Goal: Information Seeking & Learning: Learn about a topic

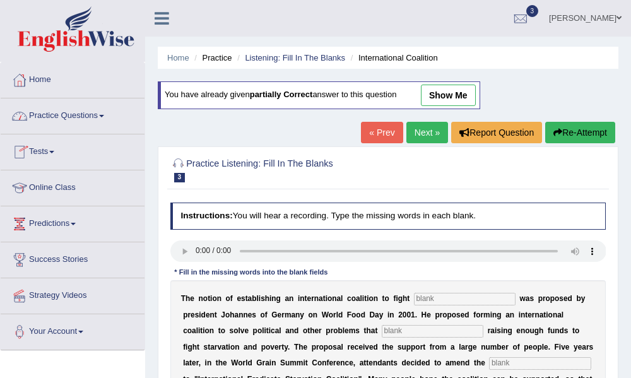
click at [104, 116] on span at bounding box center [101, 116] width 5 height 3
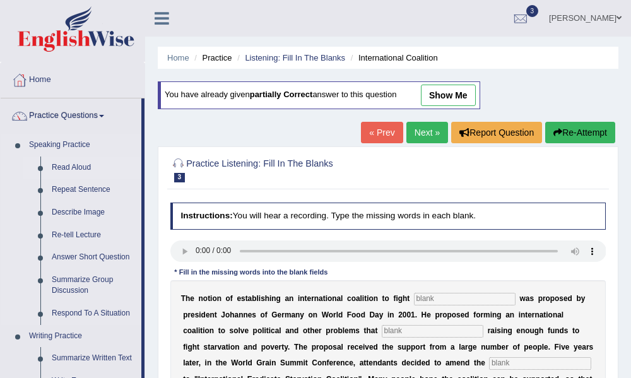
click at [82, 170] on link "Read Aloud" at bounding box center [93, 168] width 95 height 23
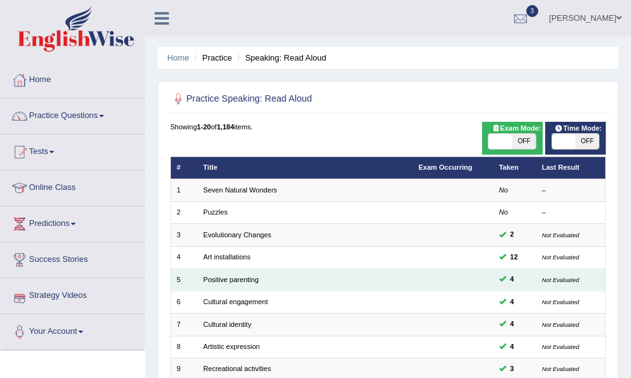
click at [213, 275] on td "Positive parenting" at bounding box center [305, 280] width 215 height 22
click at [232, 282] on link "Positive parenting" at bounding box center [231, 280] width 56 height 8
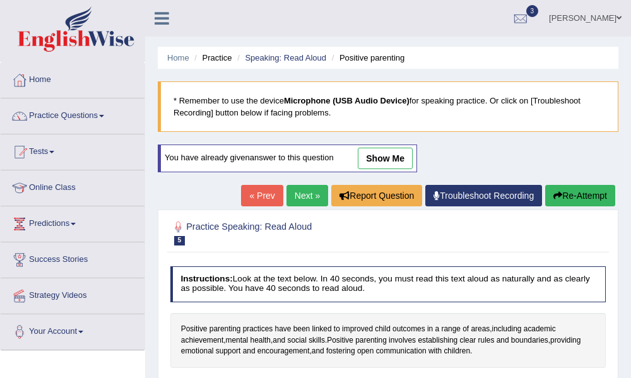
scroll to position [99, 0]
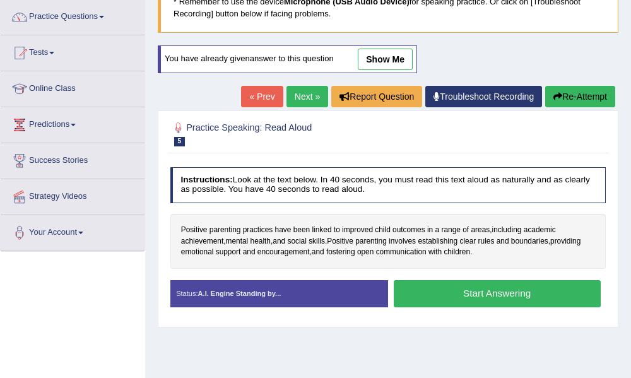
click at [529, 297] on button "Start Answering" at bounding box center [497, 293] width 207 height 27
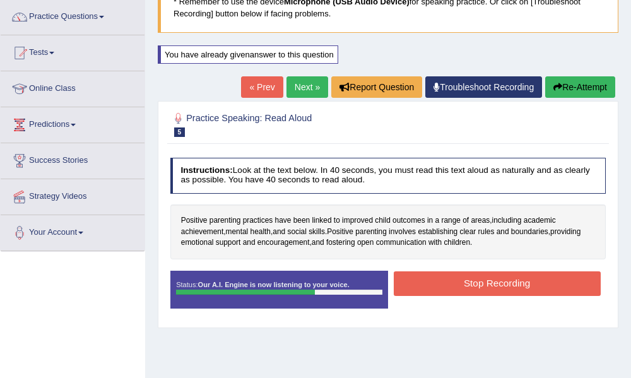
click at [504, 284] on button "Stop Recording" at bounding box center [497, 284] width 207 height 25
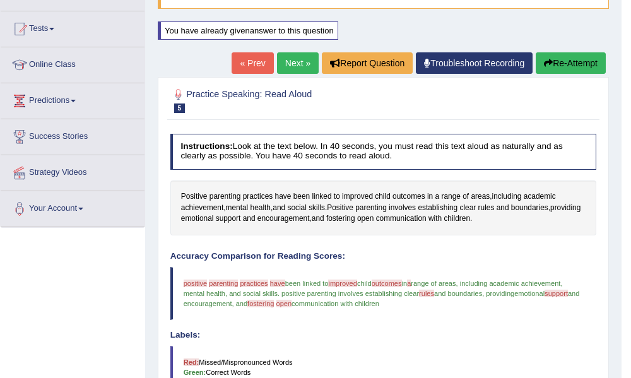
scroll to position [62, 0]
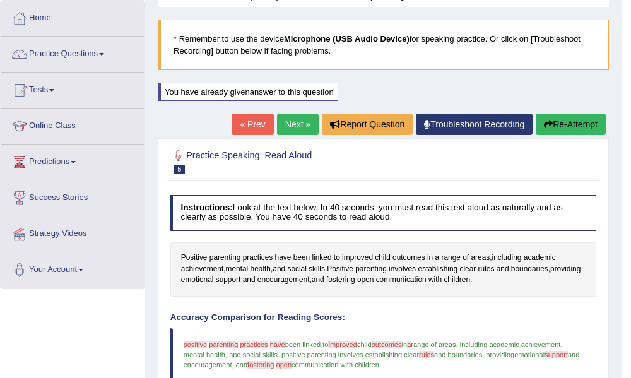
click at [287, 123] on link "Next »" at bounding box center [298, 124] width 42 height 21
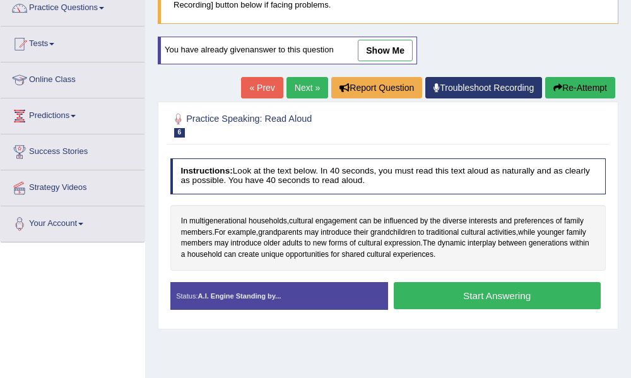
scroll to position [145, 0]
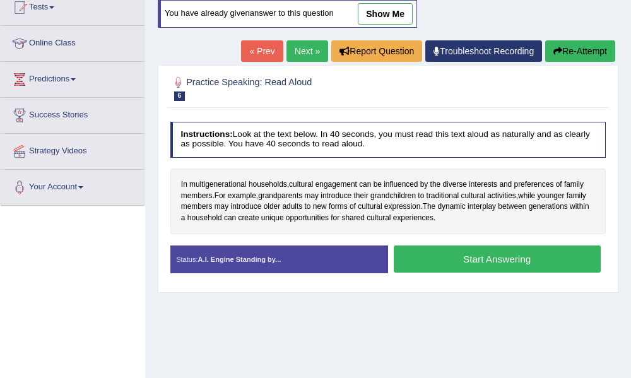
click at [463, 259] on button "Start Answering" at bounding box center [497, 259] width 207 height 27
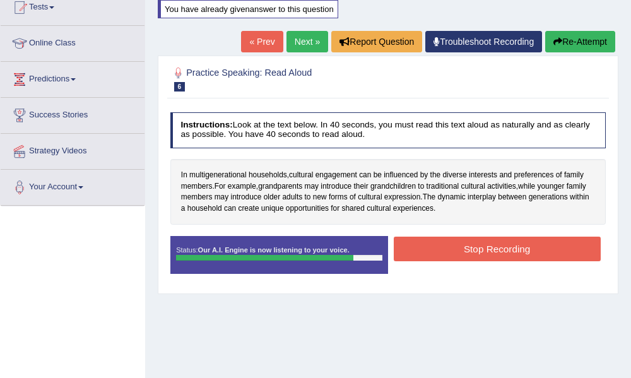
click at [462, 259] on button "Stop Recording" at bounding box center [497, 249] width 207 height 25
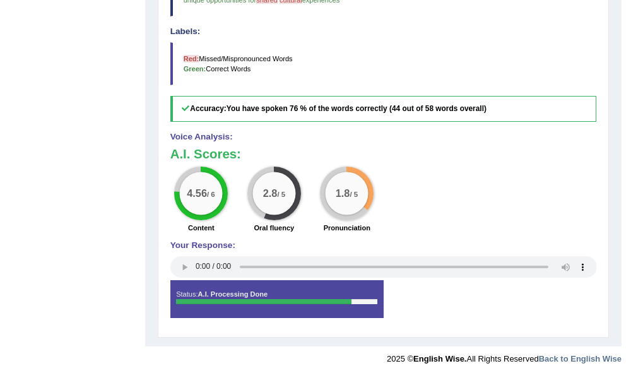
scroll to position [0, 0]
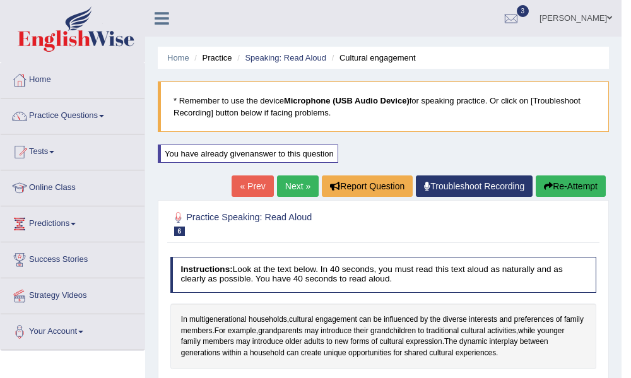
click at [290, 191] on link "Next »" at bounding box center [298, 186] width 42 height 21
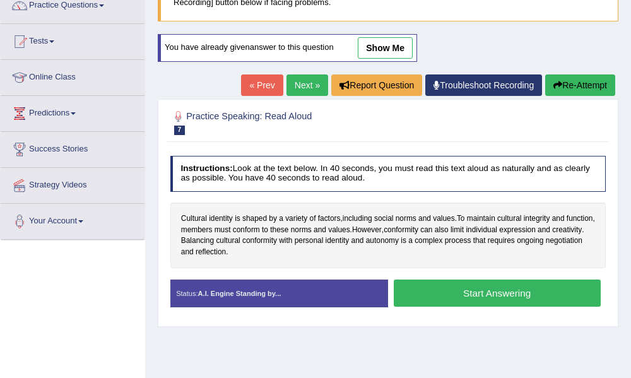
scroll to position [116, 0]
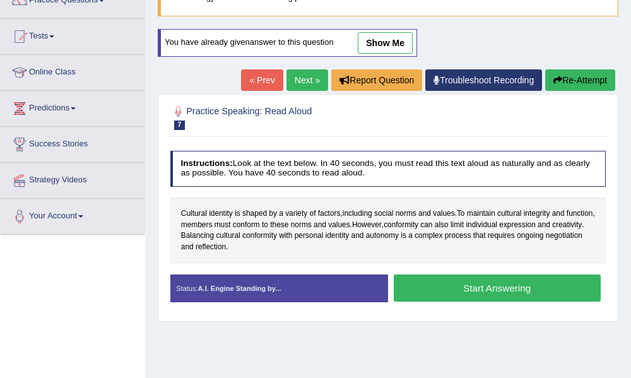
click at [477, 290] on button "Start Answering" at bounding box center [497, 288] width 207 height 27
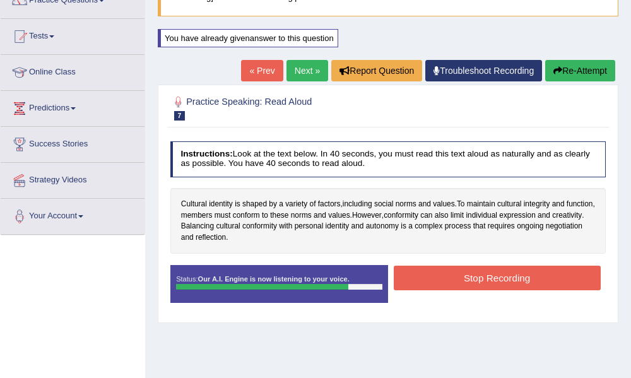
click at [475, 272] on button "Stop Recording" at bounding box center [497, 278] width 207 height 25
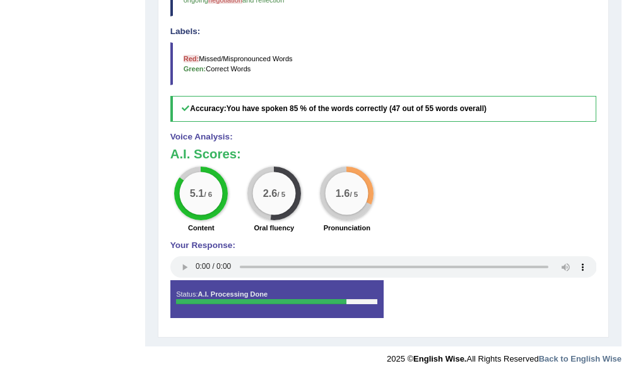
scroll to position [0, 0]
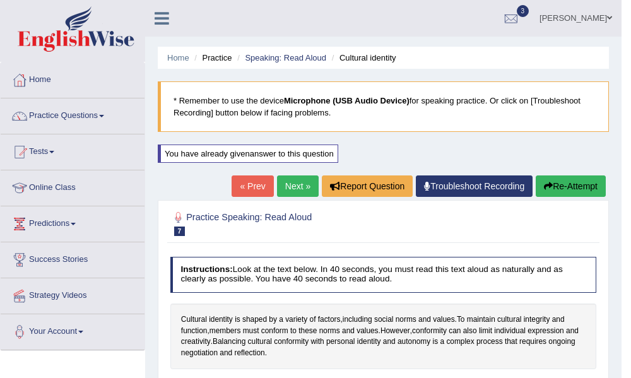
click at [300, 186] on link "Next »" at bounding box center [298, 186] width 42 height 21
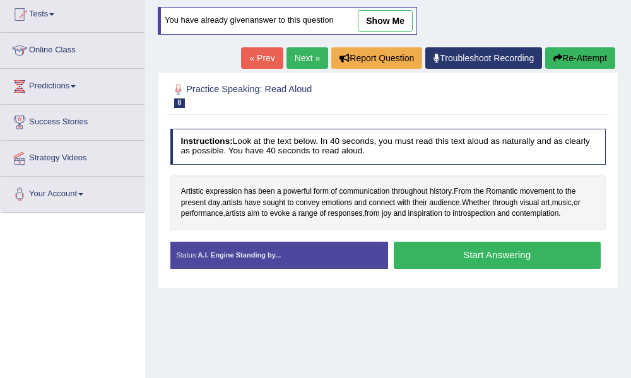
scroll to position [161, 0]
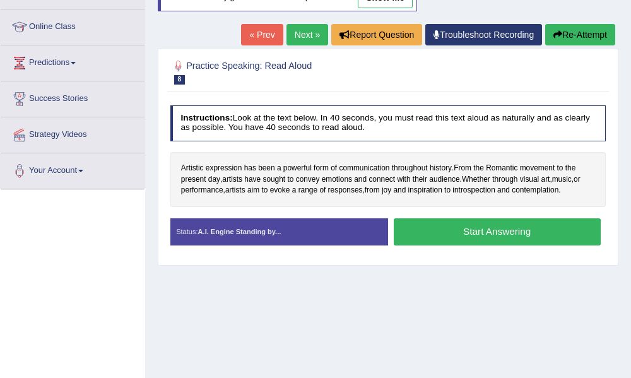
click at [471, 235] on button "Start Answering" at bounding box center [497, 231] width 207 height 27
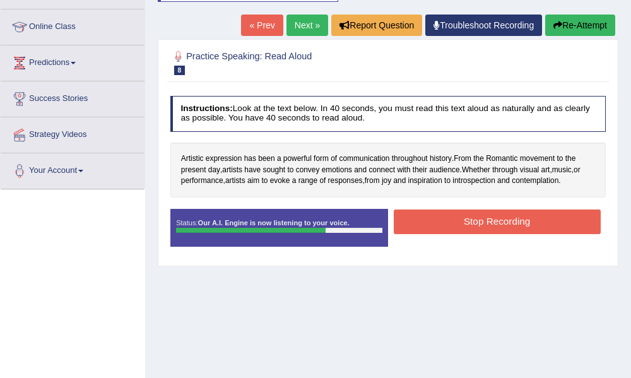
click at [480, 213] on button "Stop Recording" at bounding box center [497, 222] width 207 height 25
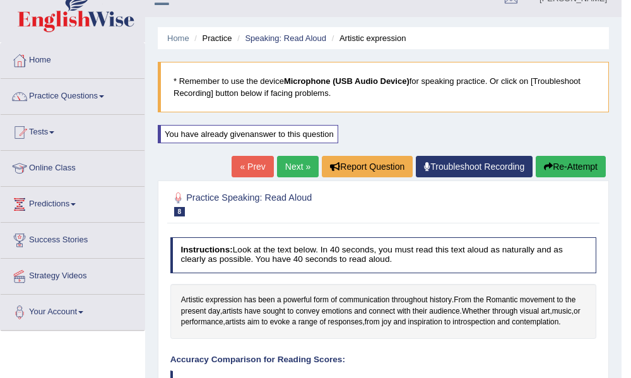
scroll to position [0, 0]
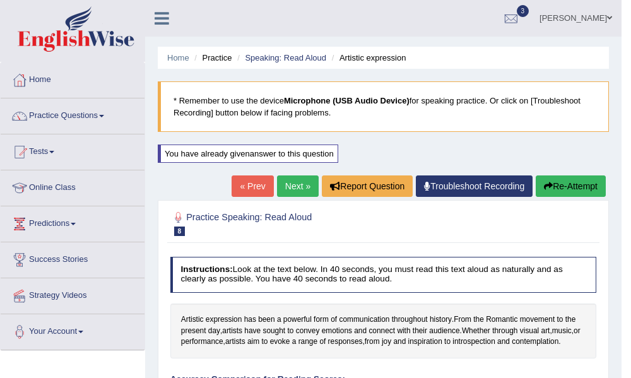
click at [289, 188] on link "Next »" at bounding box center [298, 186] width 42 height 21
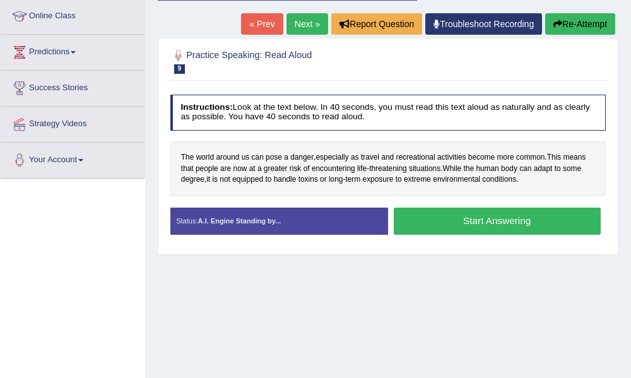
scroll to position [159, 0]
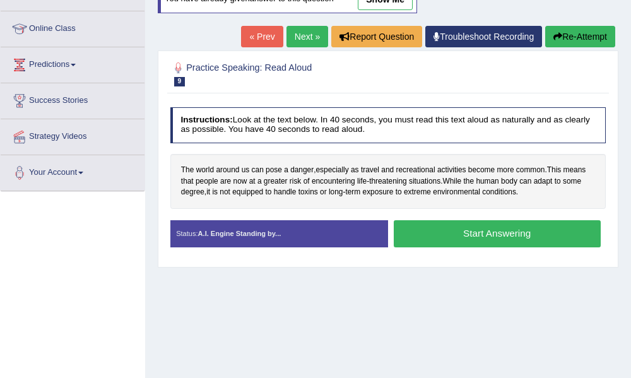
click at [436, 232] on button "Start Answering" at bounding box center [497, 233] width 207 height 27
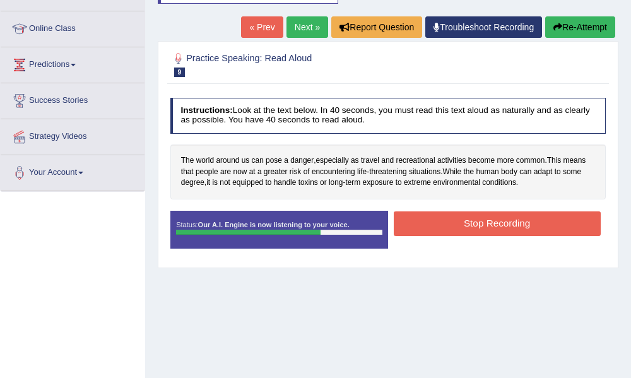
click at [436, 232] on button "Stop Recording" at bounding box center [497, 224] width 207 height 25
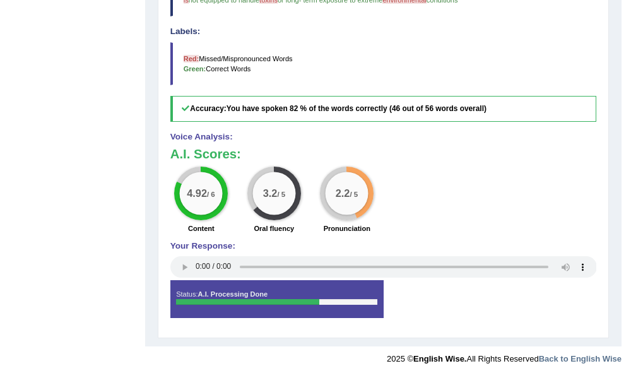
scroll to position [0, 0]
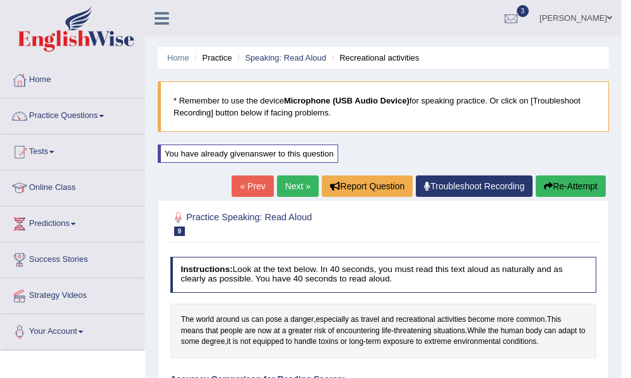
click at [289, 191] on link "Next »" at bounding box center [298, 186] width 42 height 21
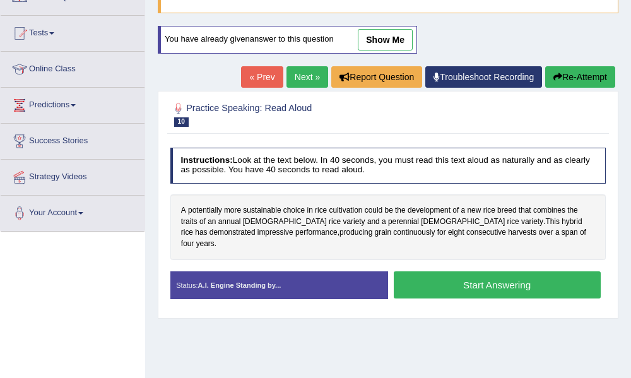
scroll to position [121, 0]
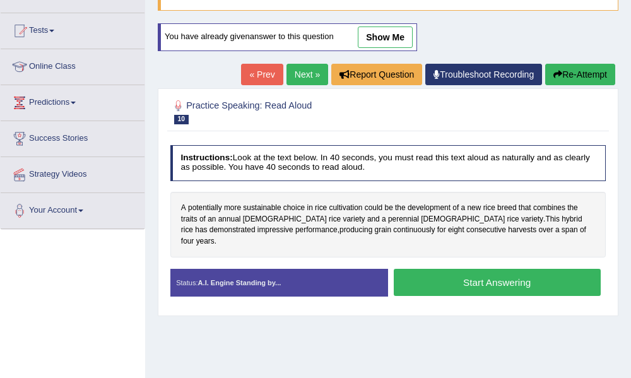
click at [487, 269] on button "Start Answering" at bounding box center [497, 282] width 207 height 27
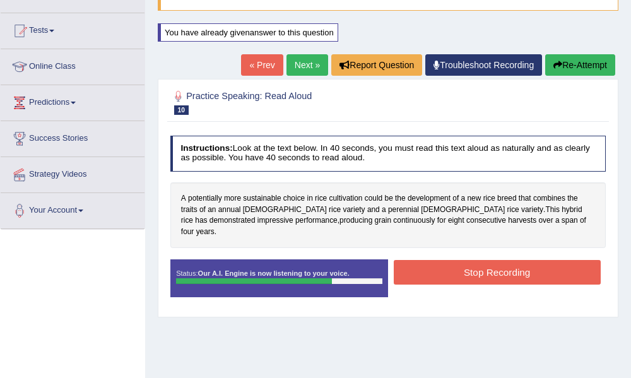
click at [487, 265] on button "Stop Recording" at bounding box center [497, 272] width 207 height 25
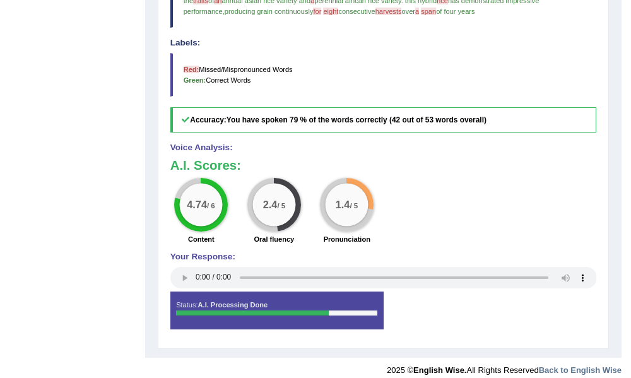
scroll to position [0, 0]
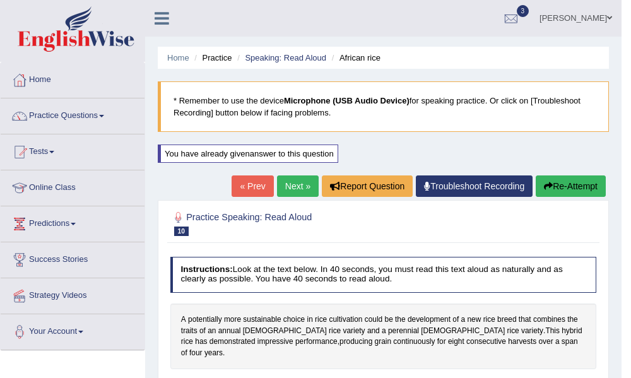
click at [295, 190] on link "Next »" at bounding box center [298, 186] width 42 height 21
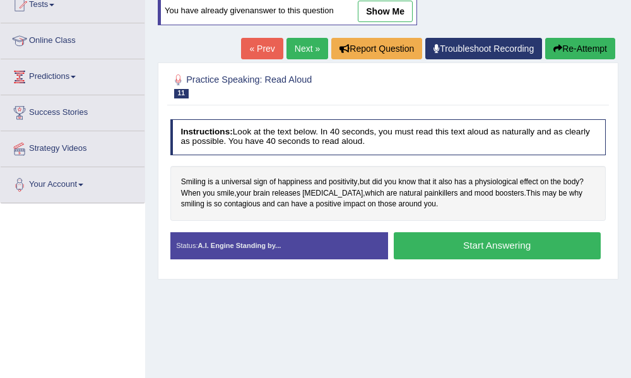
scroll to position [153, 0]
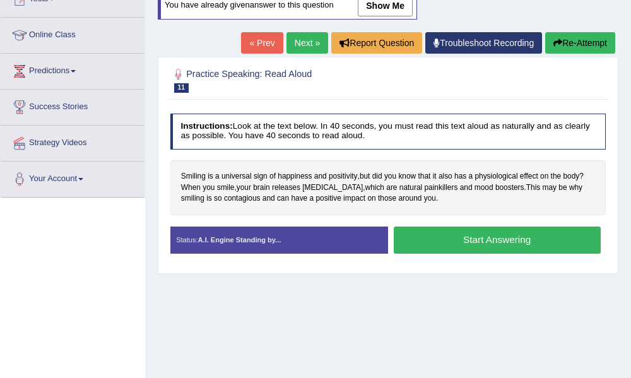
click at [516, 237] on button "Start Answering" at bounding box center [497, 240] width 207 height 27
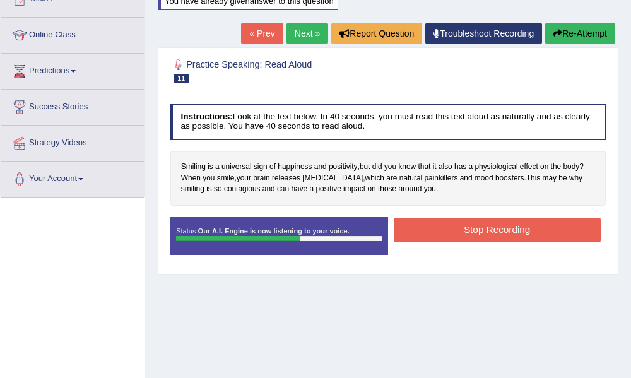
click at [516, 237] on button "Stop Recording" at bounding box center [497, 230] width 207 height 25
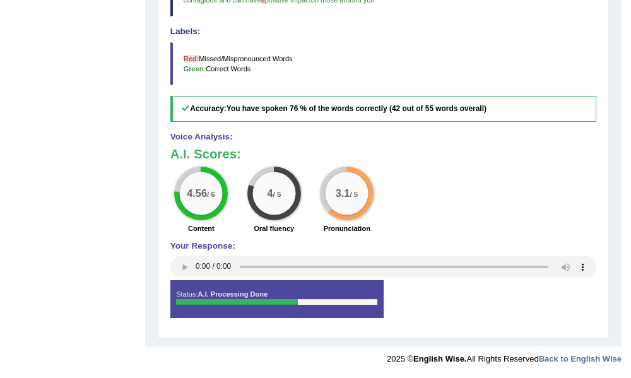
scroll to position [0, 0]
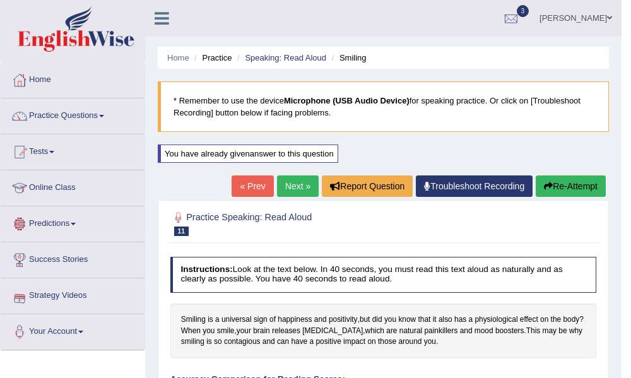
click at [301, 191] on link "Next »" at bounding box center [298, 186] width 42 height 21
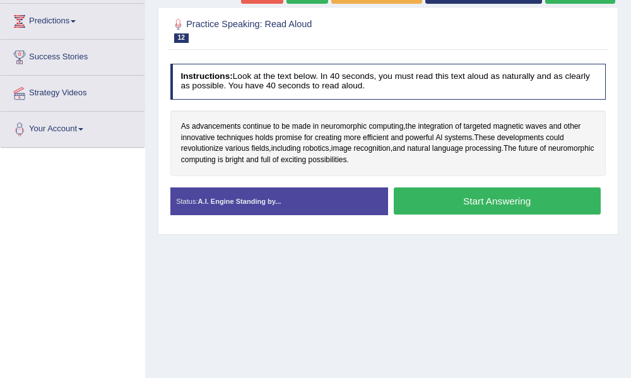
scroll to position [203, 0]
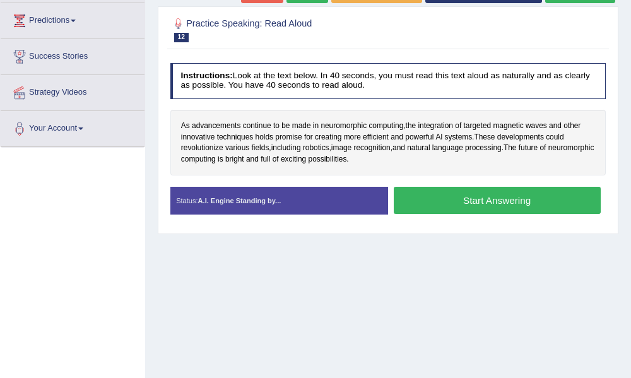
click at [455, 203] on button "Start Answering" at bounding box center [497, 200] width 207 height 27
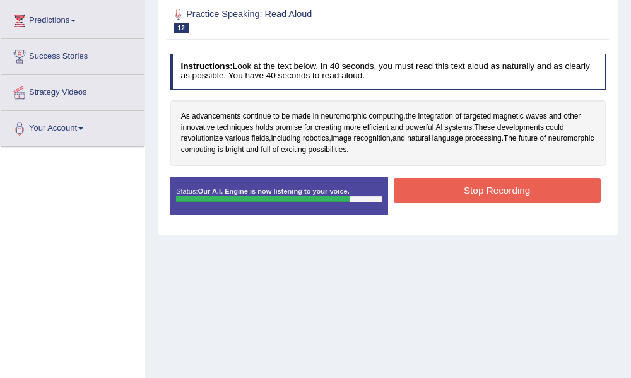
click at [455, 201] on button "Stop Recording" at bounding box center [497, 190] width 207 height 25
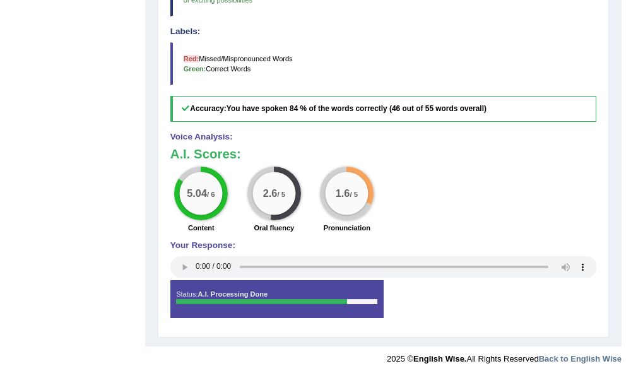
scroll to position [0, 0]
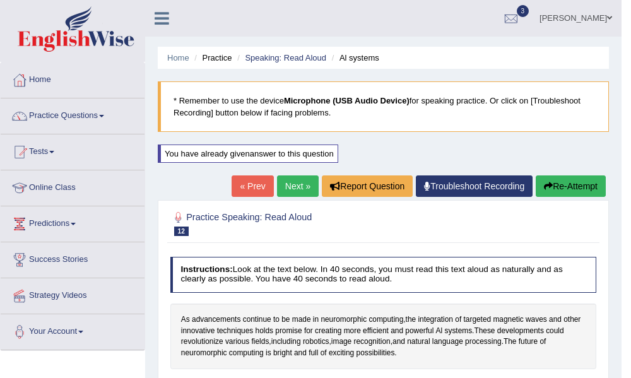
click at [284, 181] on link "Next »" at bounding box center [298, 186] width 42 height 21
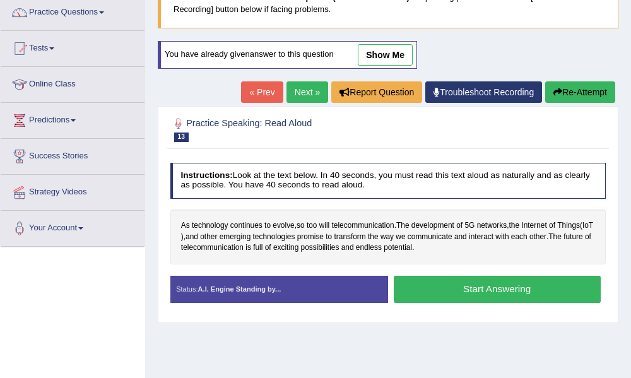
scroll to position [105, 0]
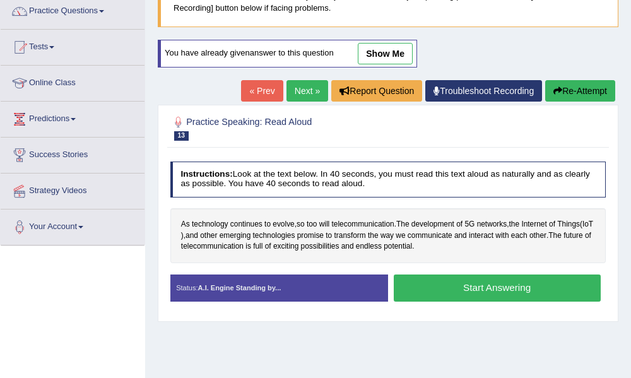
click at [458, 298] on button "Start Answering" at bounding box center [497, 288] width 207 height 27
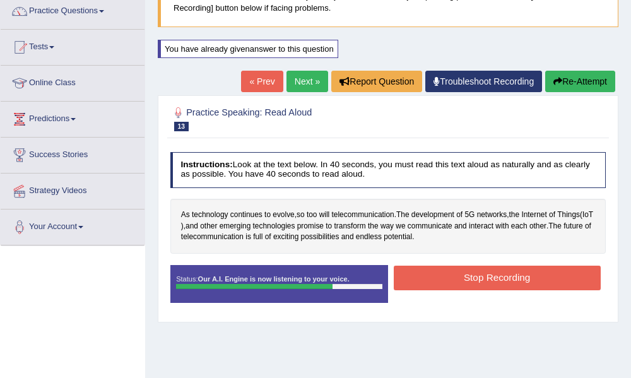
click at [466, 277] on button "Stop Recording" at bounding box center [497, 278] width 207 height 25
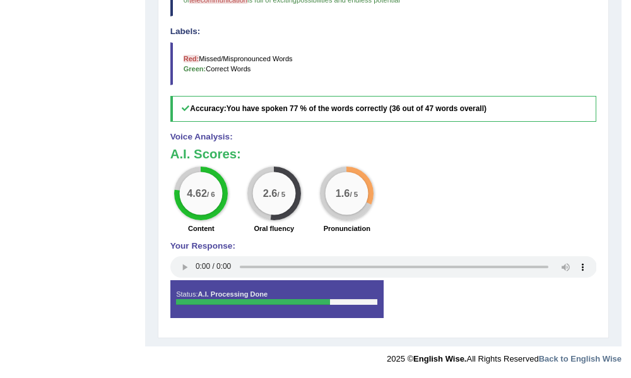
scroll to position [0, 0]
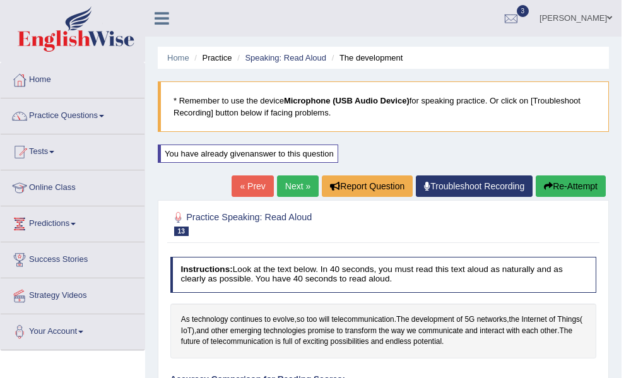
click at [297, 185] on link "Next »" at bounding box center [298, 186] width 42 height 21
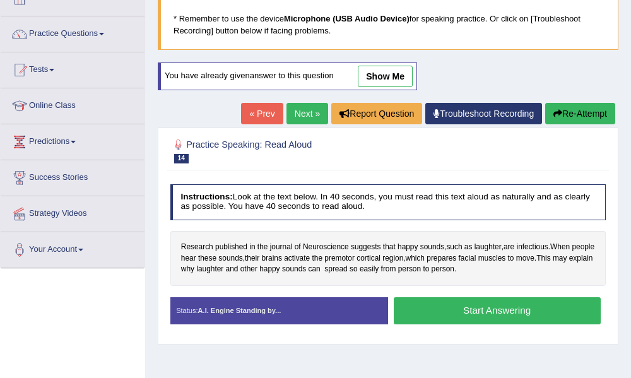
scroll to position [150, 0]
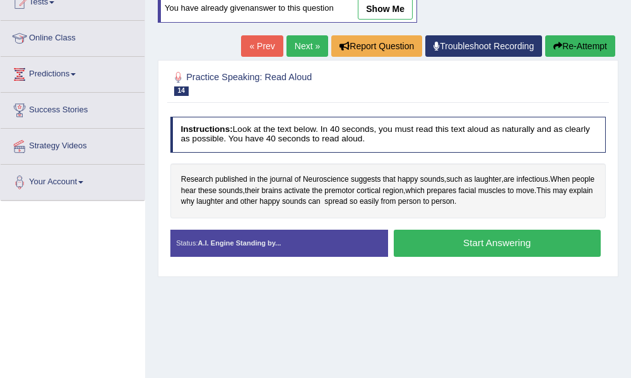
click at [469, 239] on button "Start Answering" at bounding box center [497, 243] width 207 height 27
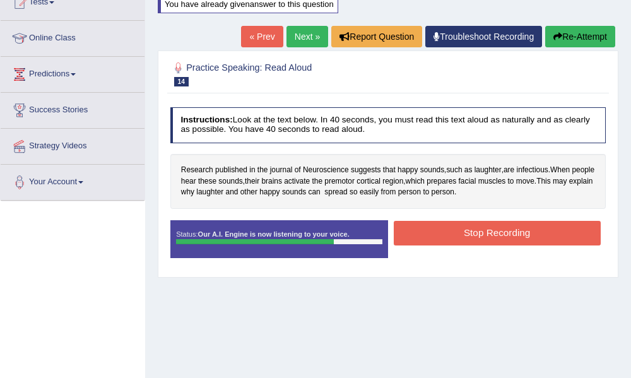
click at [469, 239] on button "Stop Recording" at bounding box center [497, 233] width 207 height 25
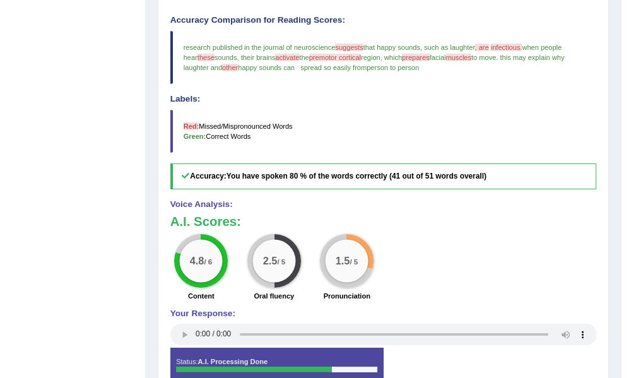
scroll to position [0, 0]
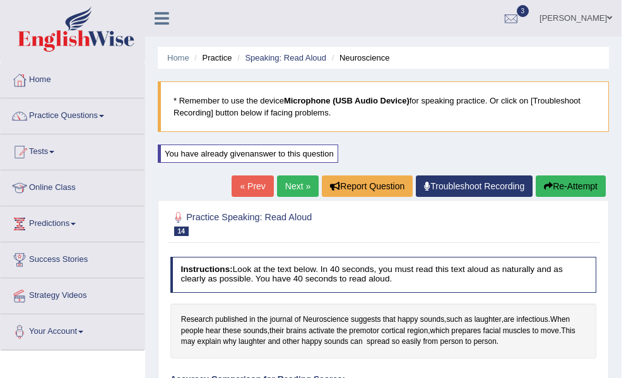
click at [284, 194] on link "Next »" at bounding box center [298, 186] width 42 height 21
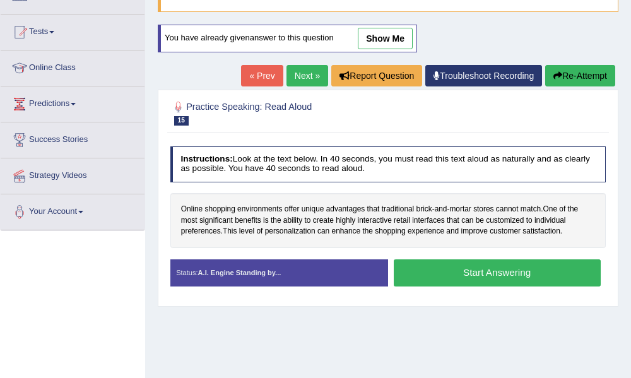
scroll to position [162, 0]
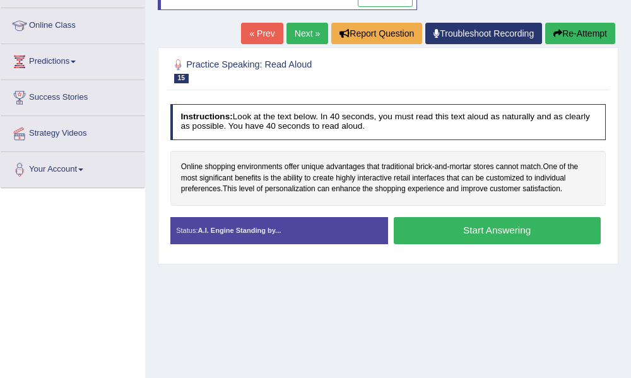
click at [463, 230] on button "Start Answering" at bounding box center [497, 230] width 207 height 27
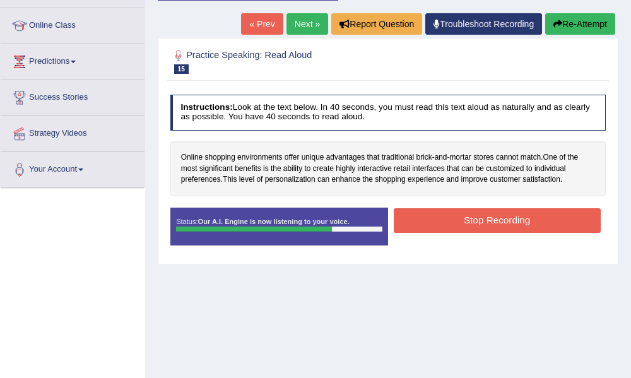
click at [463, 230] on button "Stop Recording" at bounding box center [497, 220] width 207 height 25
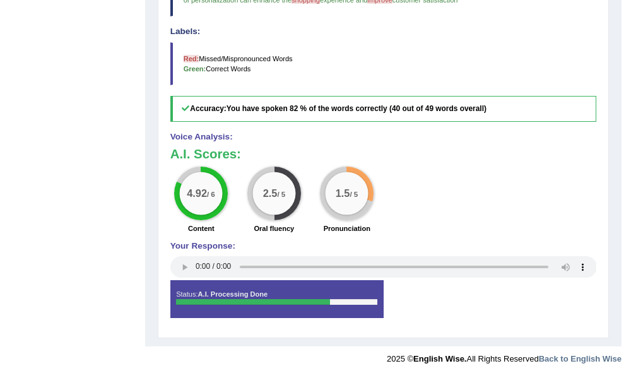
scroll to position [0, 0]
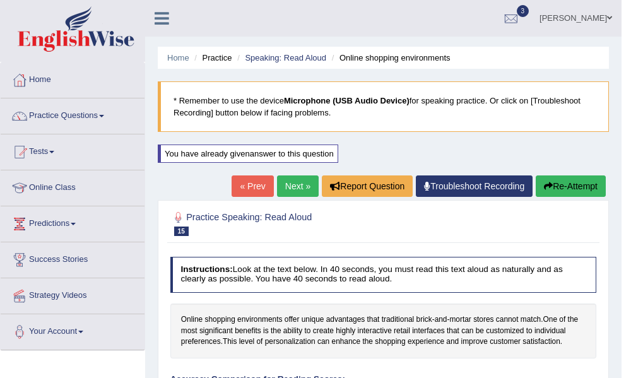
click at [290, 188] on link "Next »" at bounding box center [298, 186] width 42 height 21
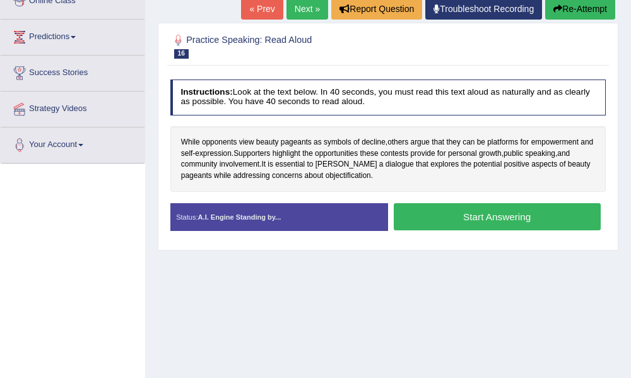
scroll to position [192, 0]
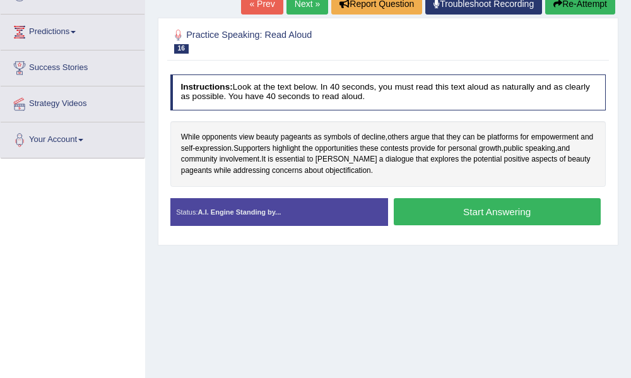
click at [461, 215] on button "Start Answering" at bounding box center [497, 211] width 207 height 27
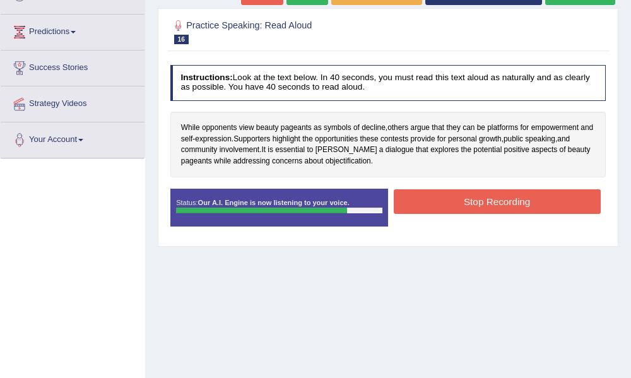
click at [465, 207] on button "Stop Recording" at bounding box center [497, 201] width 207 height 25
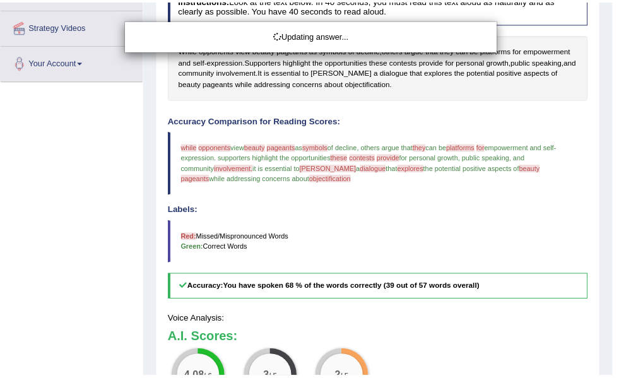
scroll to position [301, 0]
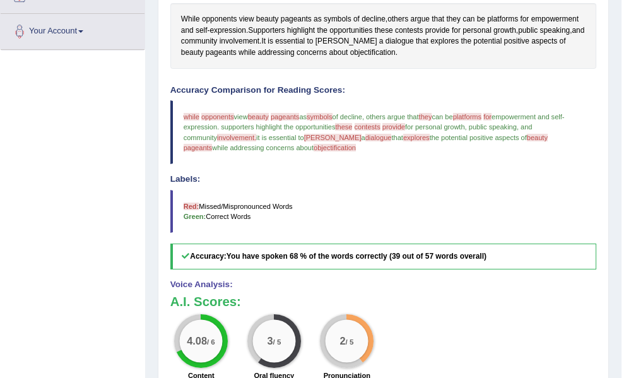
click at [314, 150] on span "objectification" at bounding box center [335, 148] width 42 height 8
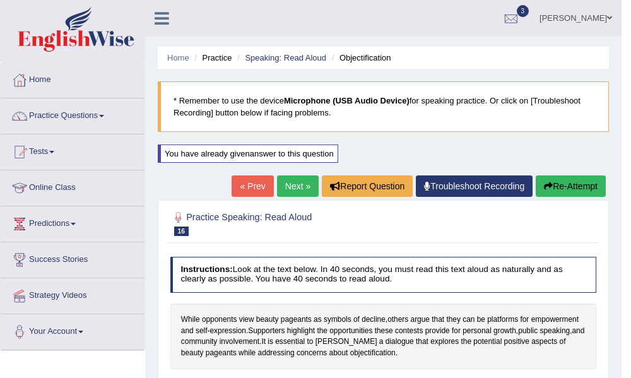
click at [563, 188] on button "Re-Attempt" at bounding box center [571, 186] width 70 height 21
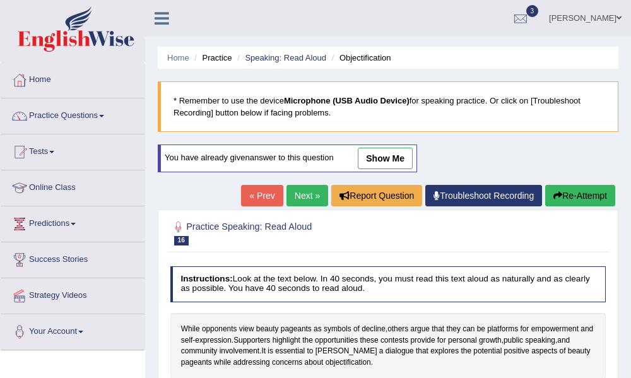
scroll to position [285, 0]
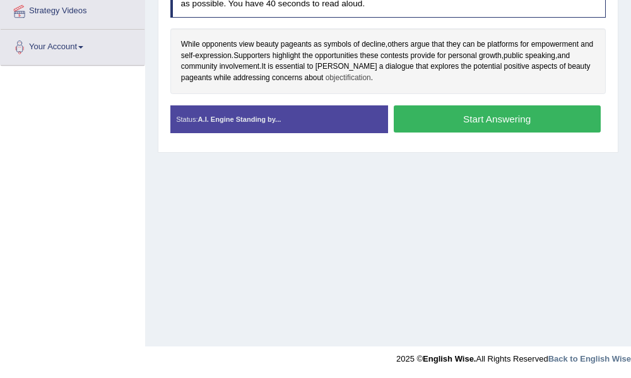
click at [326, 78] on span "objectification" at bounding box center [348, 78] width 45 height 11
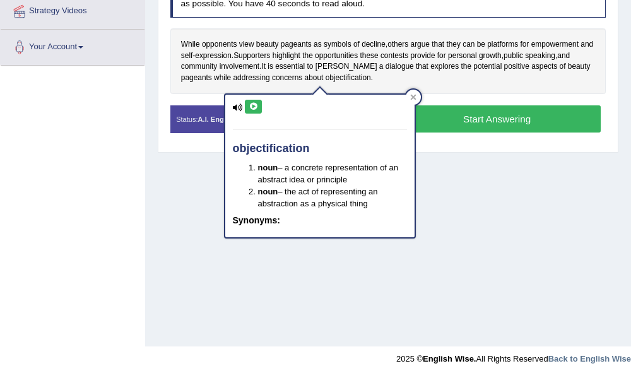
click at [258, 102] on button at bounding box center [253, 107] width 17 height 14
click at [251, 106] on icon at bounding box center [253, 107] width 9 height 8
click at [417, 99] on div at bounding box center [413, 97] width 15 height 15
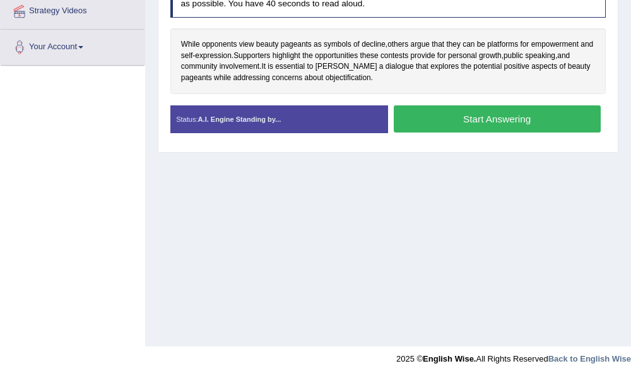
scroll to position [0, 0]
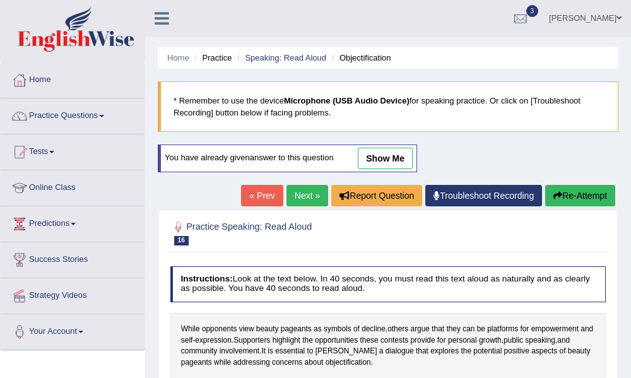
click at [306, 192] on link "Next »" at bounding box center [308, 195] width 42 height 21
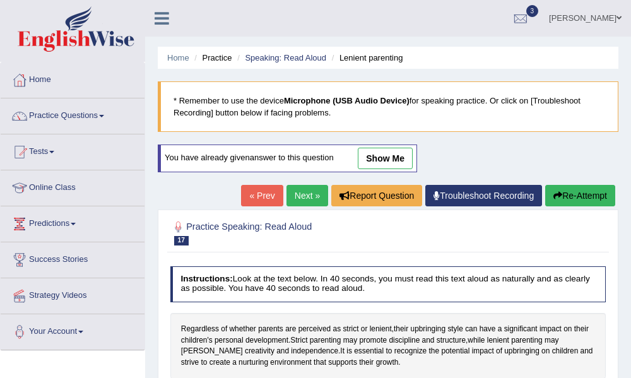
scroll to position [285, 0]
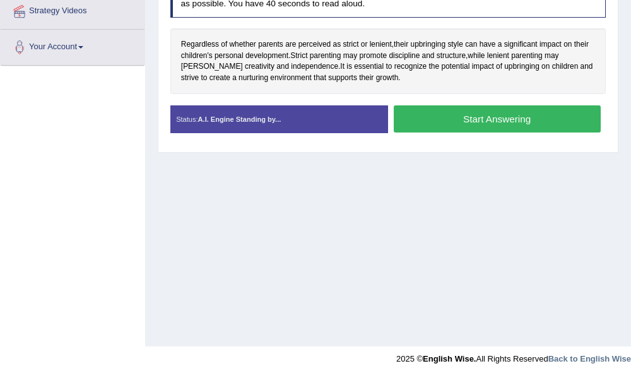
click at [494, 121] on button "Start Answering" at bounding box center [497, 118] width 207 height 27
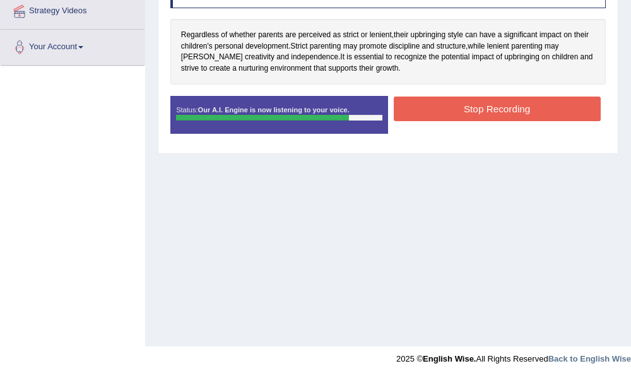
click at [469, 114] on button "Stop Recording" at bounding box center [497, 109] width 207 height 25
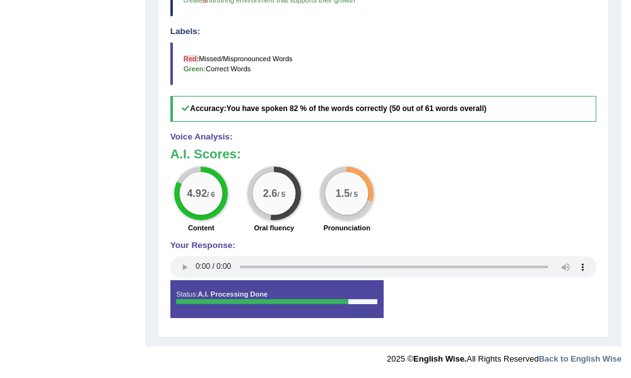
scroll to position [0, 0]
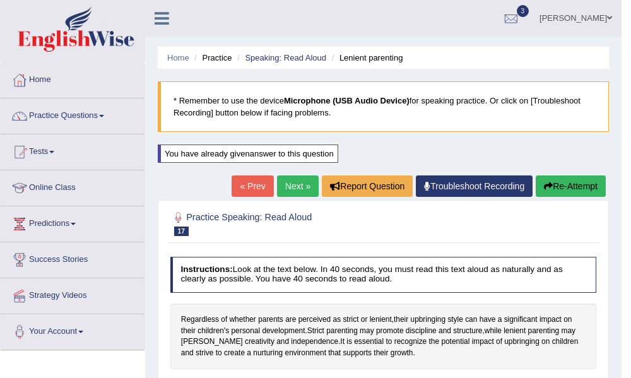
click at [301, 190] on link "Next »" at bounding box center [298, 186] width 42 height 21
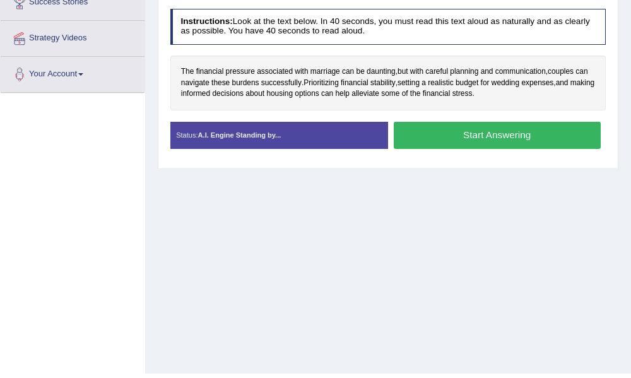
scroll to position [229, 0]
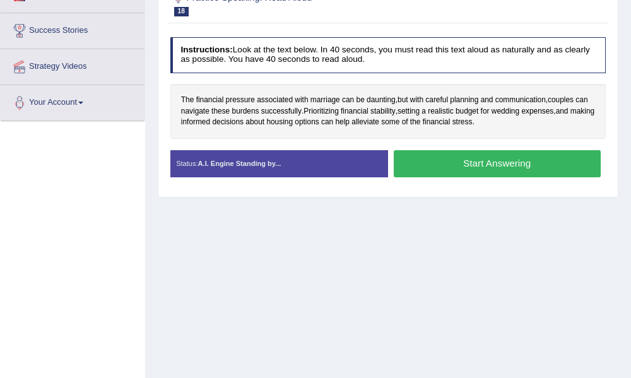
click at [496, 170] on button "Start Answering" at bounding box center [497, 163] width 207 height 27
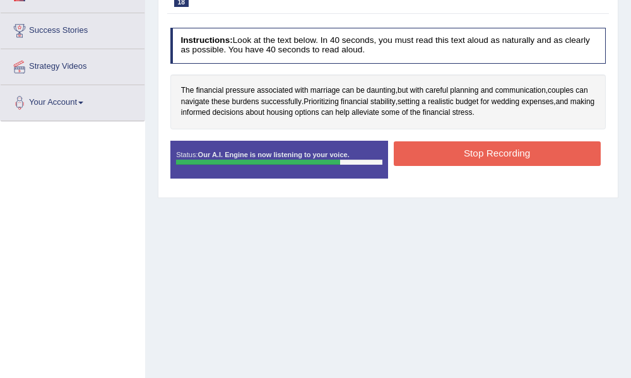
click at [455, 157] on button "Stop Recording" at bounding box center [497, 153] width 207 height 25
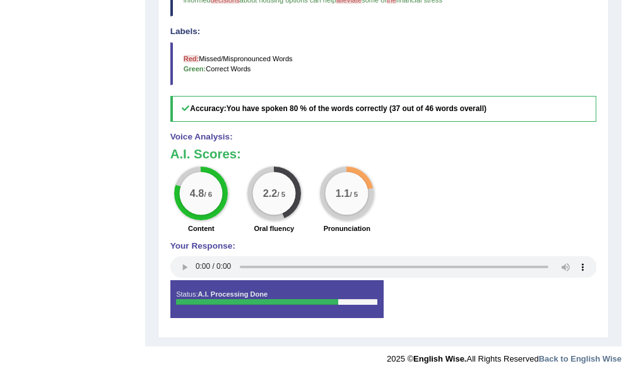
scroll to position [0, 0]
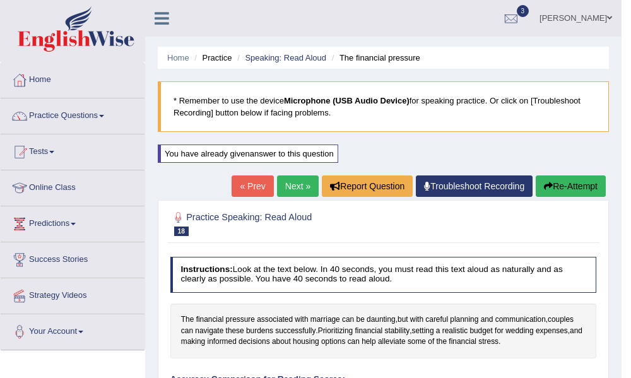
click at [301, 188] on link "Next »" at bounding box center [298, 186] width 42 height 21
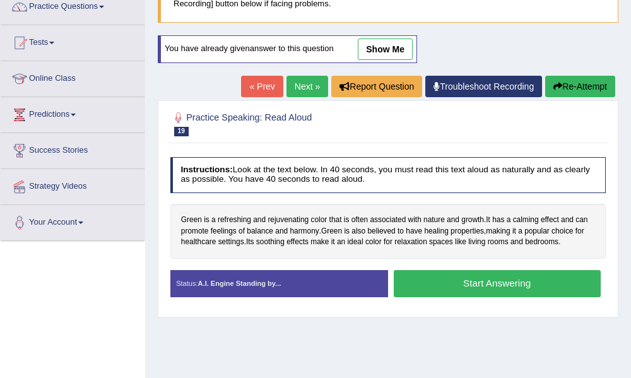
scroll to position [114, 0]
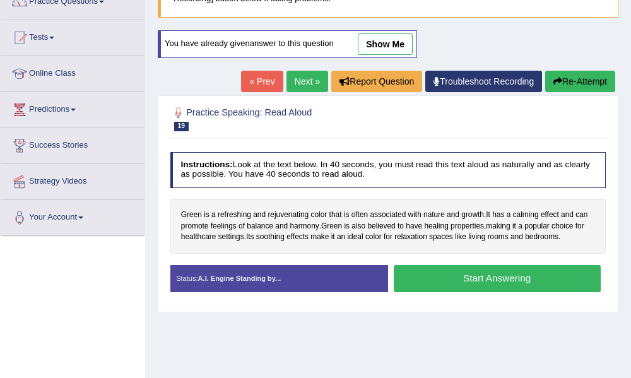
click at [484, 277] on button "Start Answering" at bounding box center [497, 278] width 207 height 27
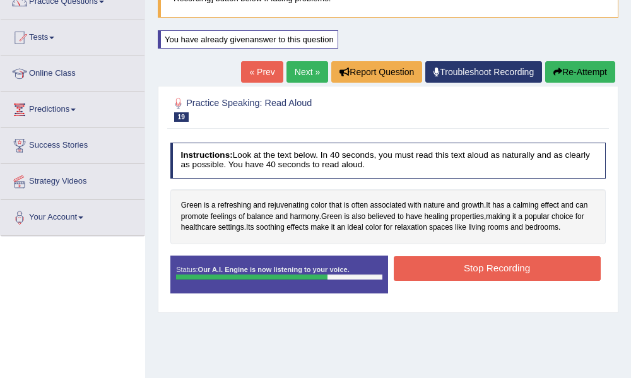
click at [484, 277] on button "Stop Recording" at bounding box center [497, 268] width 207 height 25
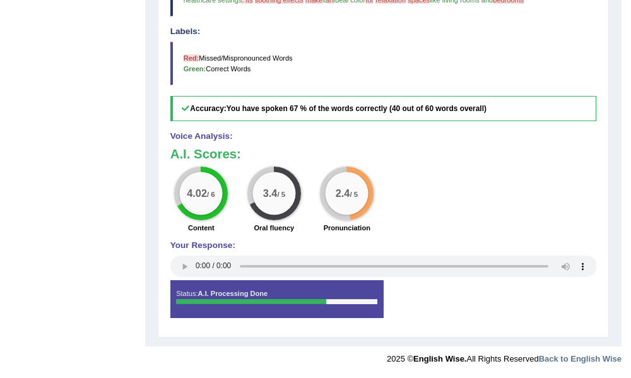
scroll to position [0, 0]
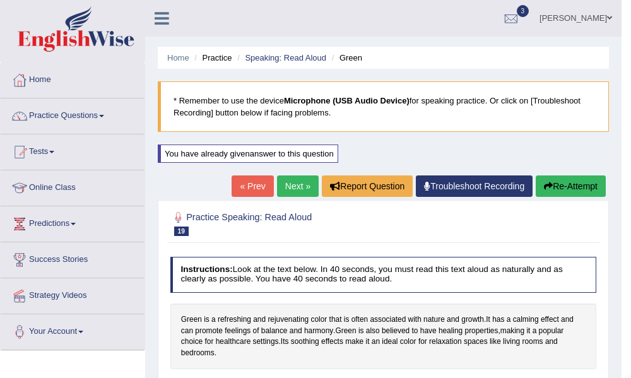
click at [296, 186] on link "Next »" at bounding box center [298, 186] width 42 height 21
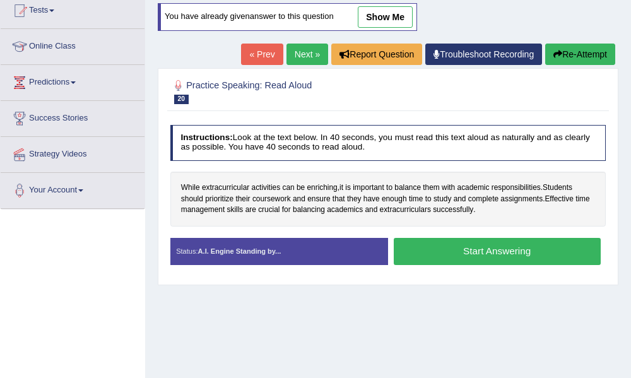
scroll to position [152, 0]
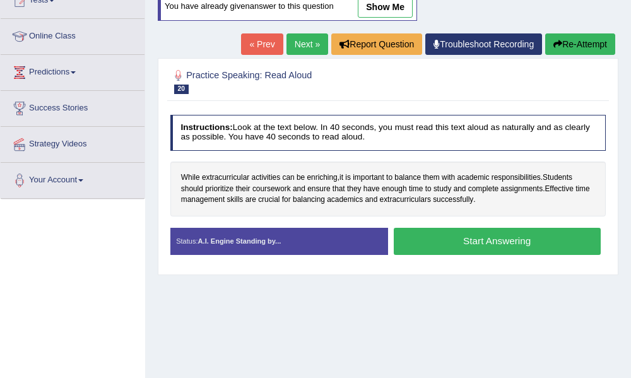
click at [486, 241] on button "Start Answering" at bounding box center [497, 241] width 207 height 27
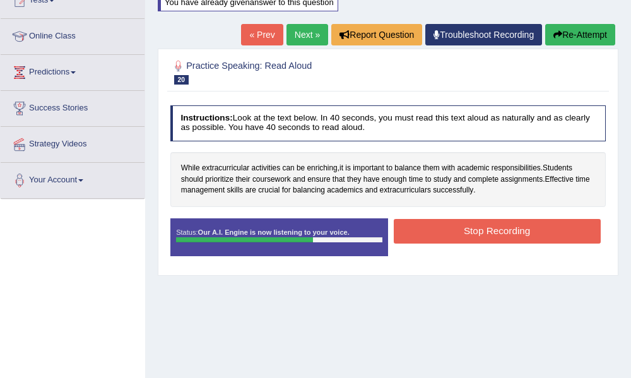
click at [486, 241] on button "Stop Recording" at bounding box center [497, 231] width 207 height 25
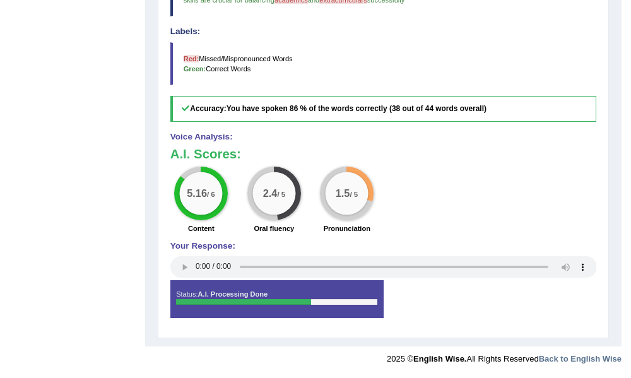
scroll to position [0, 0]
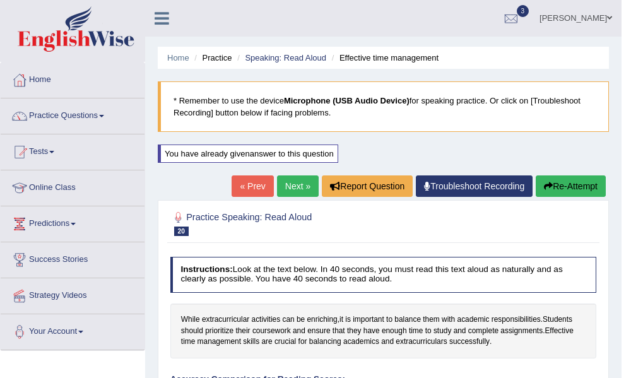
click at [298, 191] on link "Next »" at bounding box center [298, 186] width 42 height 21
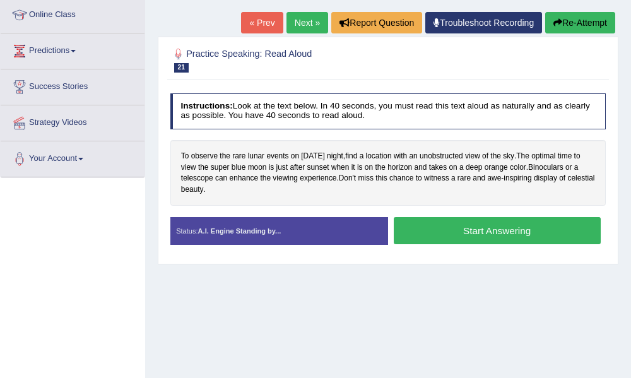
click at [617, 205] on html "Toggle navigation Home Practice Questions Speaking Practice Read Aloud Repeat S…" at bounding box center [315, 16] width 631 height 378
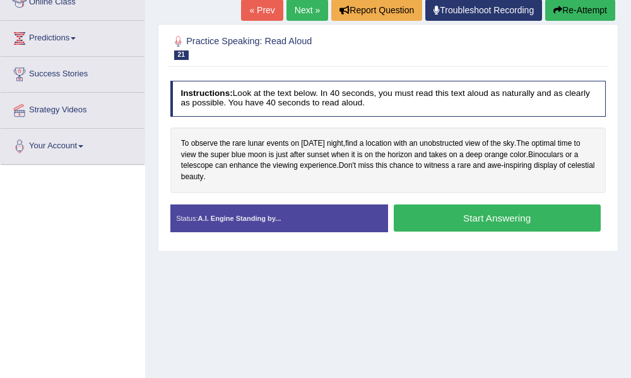
click at [482, 220] on button "Start Answering" at bounding box center [497, 218] width 207 height 27
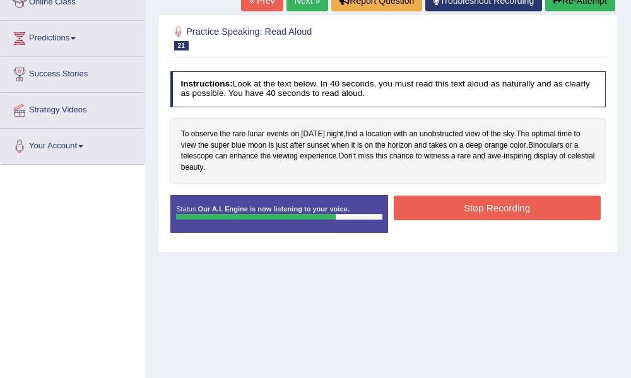
click at [482, 220] on button "Stop Recording" at bounding box center [497, 208] width 207 height 25
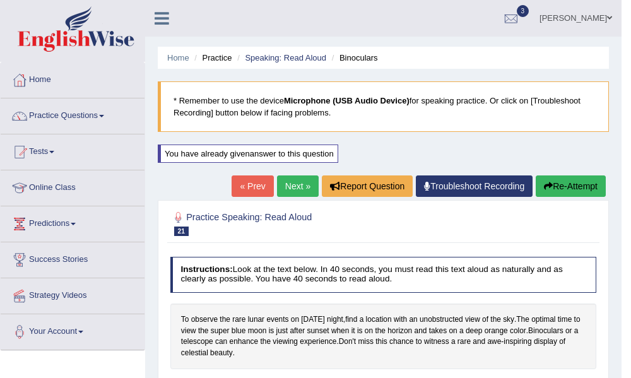
scroll to position [438, 0]
